Goal: Navigation & Orientation: Understand site structure

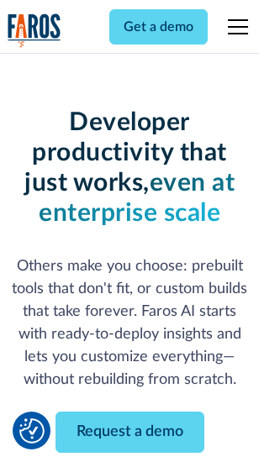
scroll to position [201, 0]
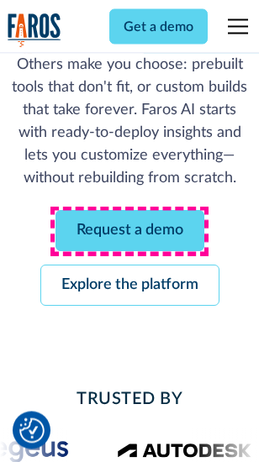
click at [129, 232] on link "Request a demo" at bounding box center [129, 231] width 149 height 41
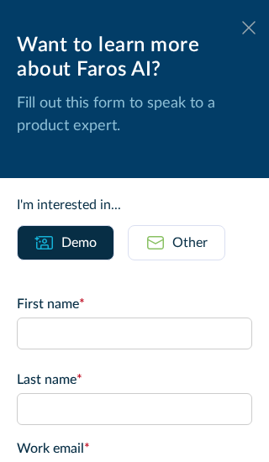
click at [242, 28] on icon at bounding box center [248, 27] width 13 height 13
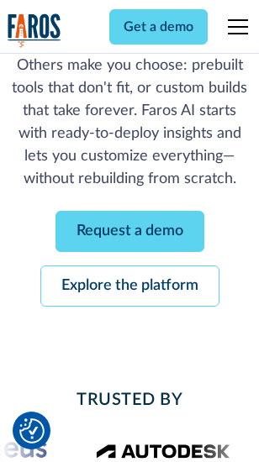
scroll to position [255, 0]
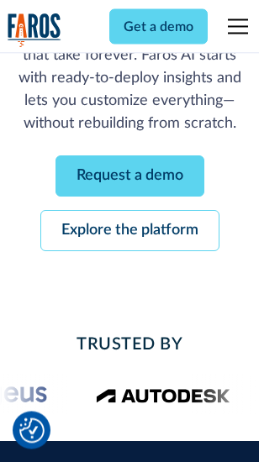
click at [129, 232] on link "Explore the platform" at bounding box center [129, 231] width 179 height 41
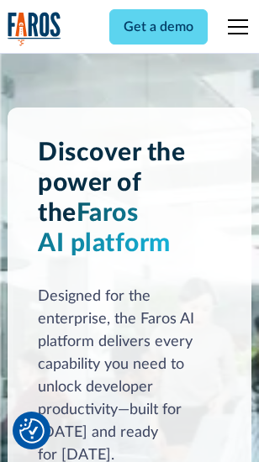
scroll to position [12802, 0]
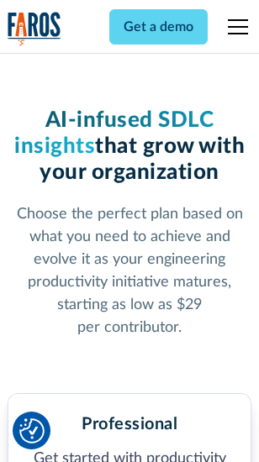
scroll to position [2664, 0]
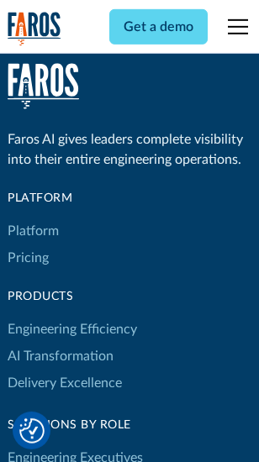
click at [33, 231] on link "Platform" at bounding box center [33, 231] width 51 height 27
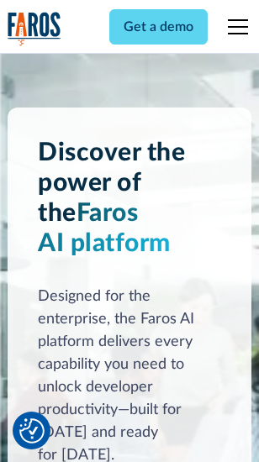
scroll to position [13342, 0]
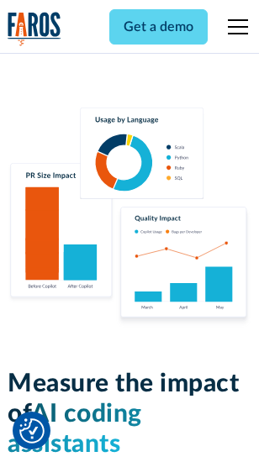
scroll to position [10492, 0]
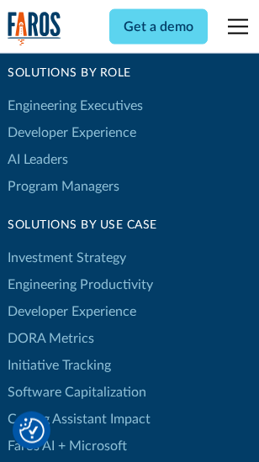
click at [50, 325] on link "DORA Metrics" at bounding box center [51, 338] width 87 height 27
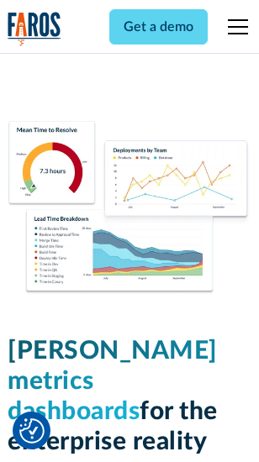
scroll to position [7441, 0]
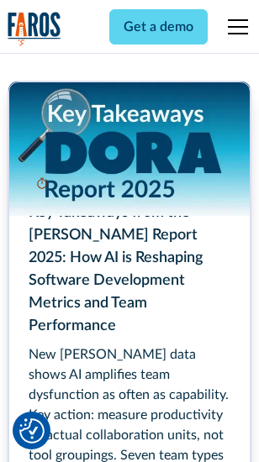
scroll to position [7695, 0]
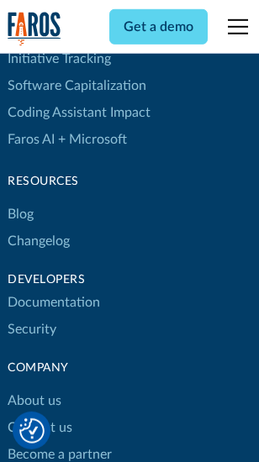
click at [39, 231] on link "Changelog" at bounding box center [39, 241] width 62 height 27
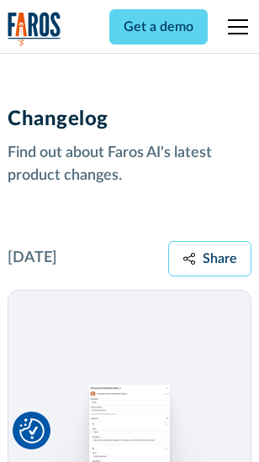
scroll to position [20609, 0]
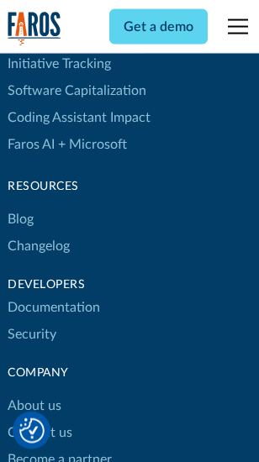
click at [34, 392] on link "About us" at bounding box center [35, 405] width 54 height 27
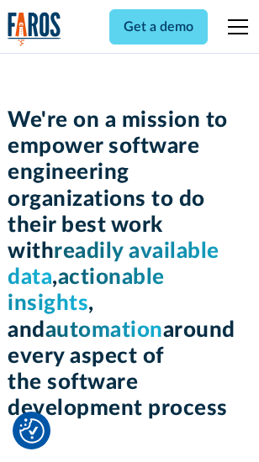
scroll to position [5812, 0]
